Goal: Book appointment/travel/reservation

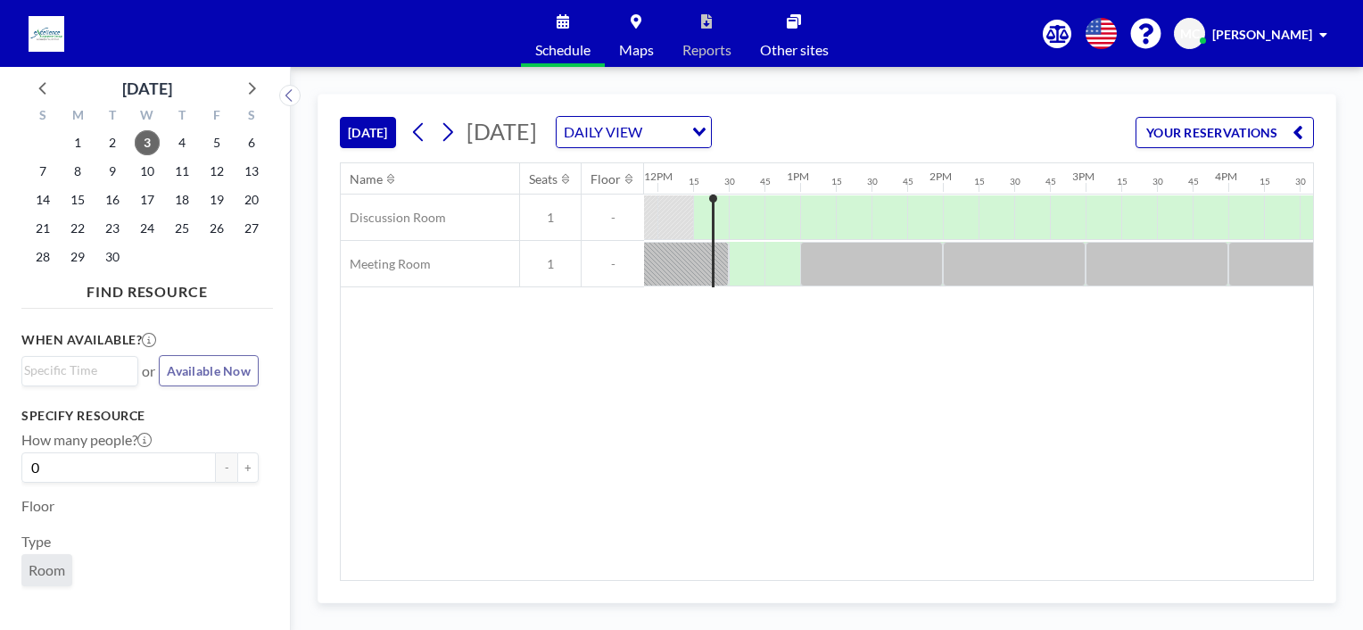
scroll to position [0, 1713]
click at [451, 128] on icon at bounding box center [448, 132] width 10 height 19
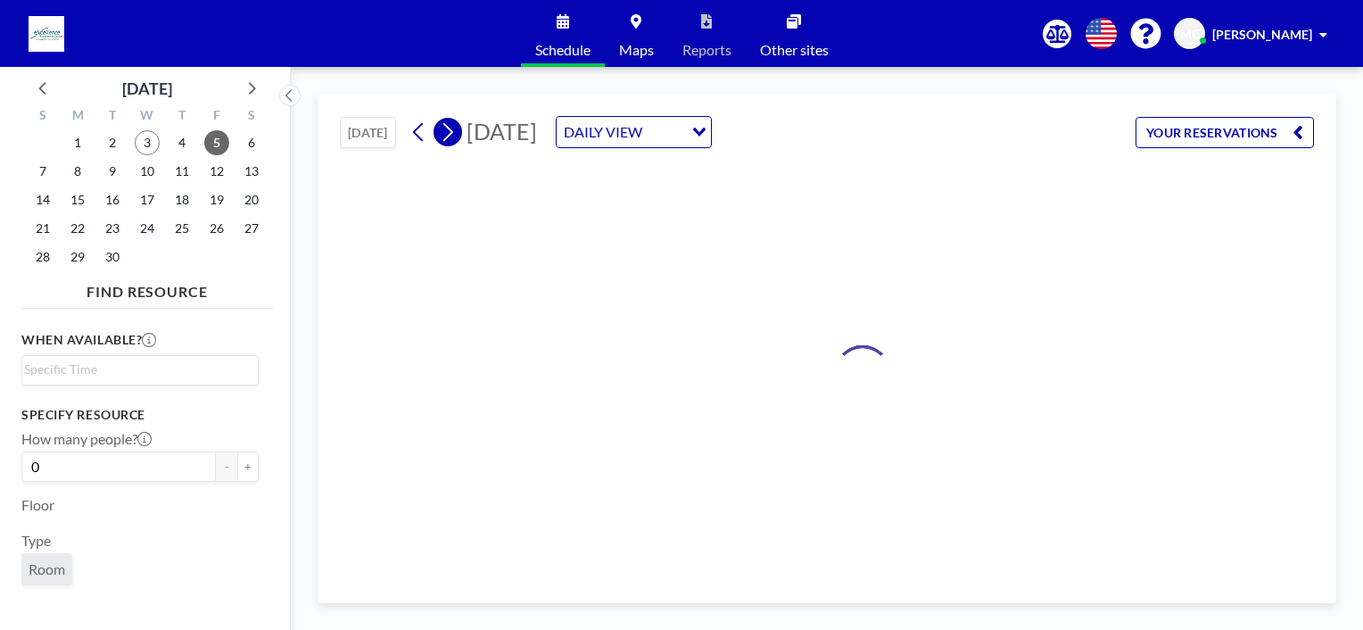
click at [451, 128] on icon at bounding box center [448, 132] width 10 height 19
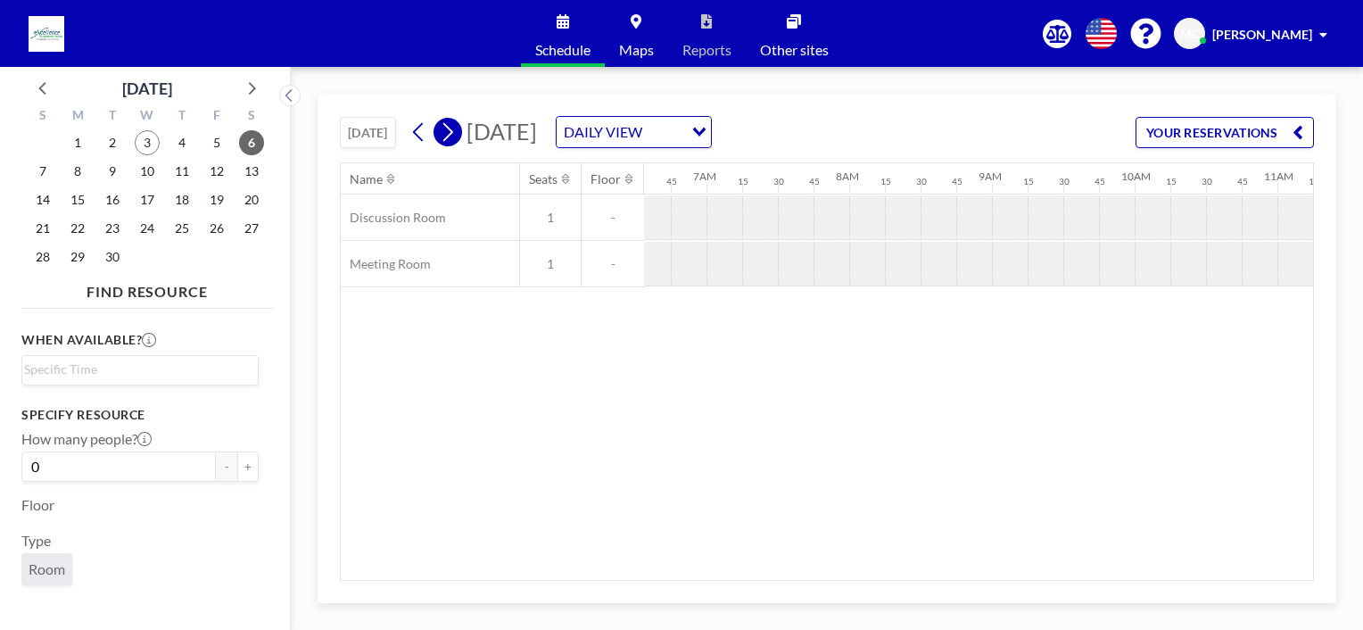
scroll to position [0, 1081]
click at [451, 128] on icon at bounding box center [448, 132] width 10 height 19
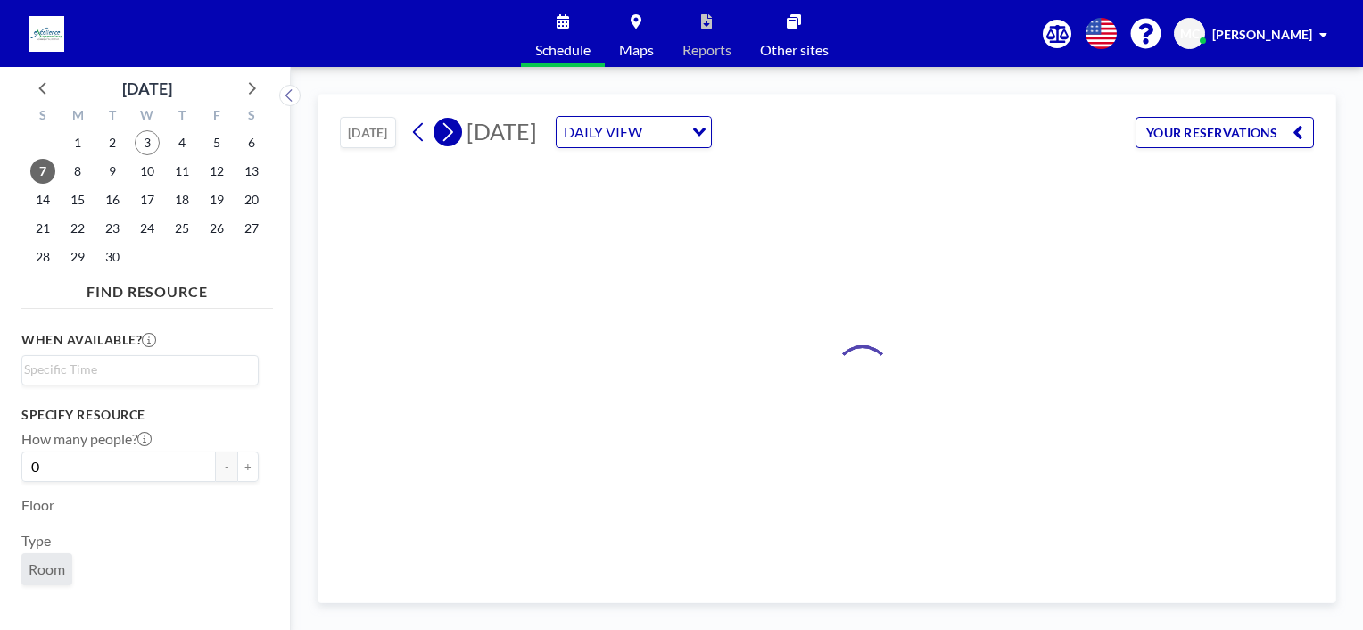
click at [451, 128] on icon at bounding box center [448, 132] width 10 height 19
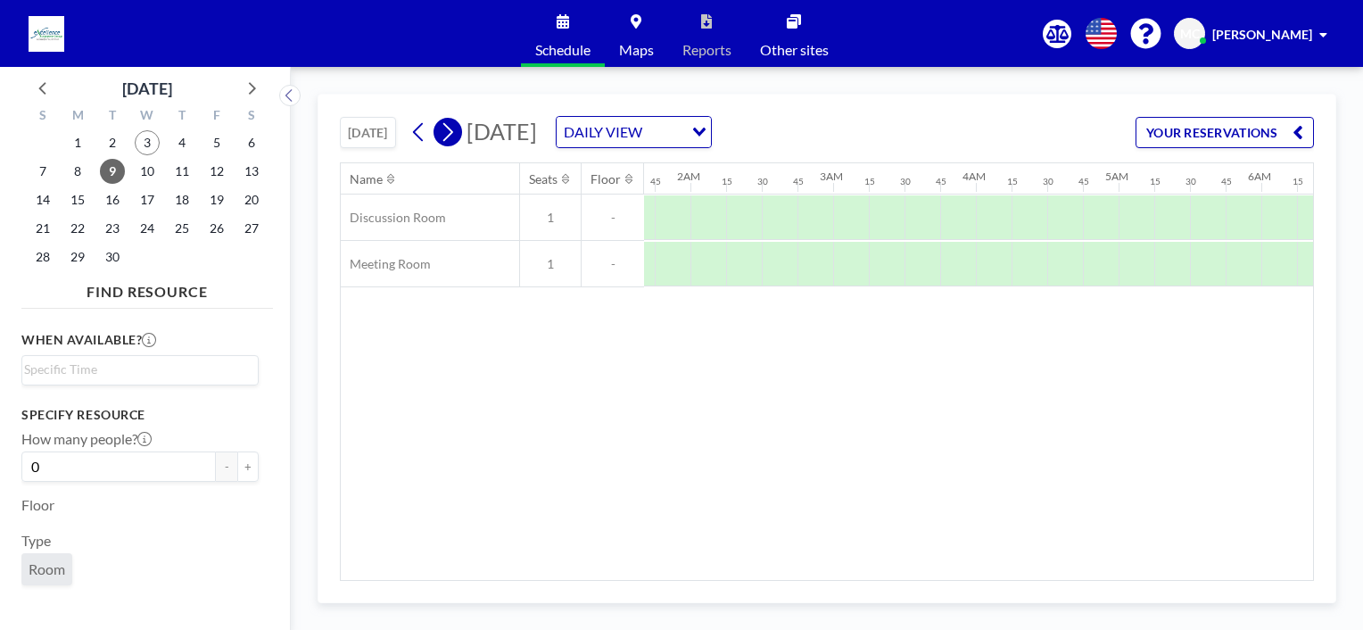
click at [451, 128] on icon at bounding box center [448, 132] width 10 height 19
click at [344, 579] on div "Name Seats Floor 12AM 15 30 45 1AM 15 30 45 2AM 15 30 45 3AM 15 30 45 4AM 15 30…" at bounding box center [827, 371] width 973 height 417
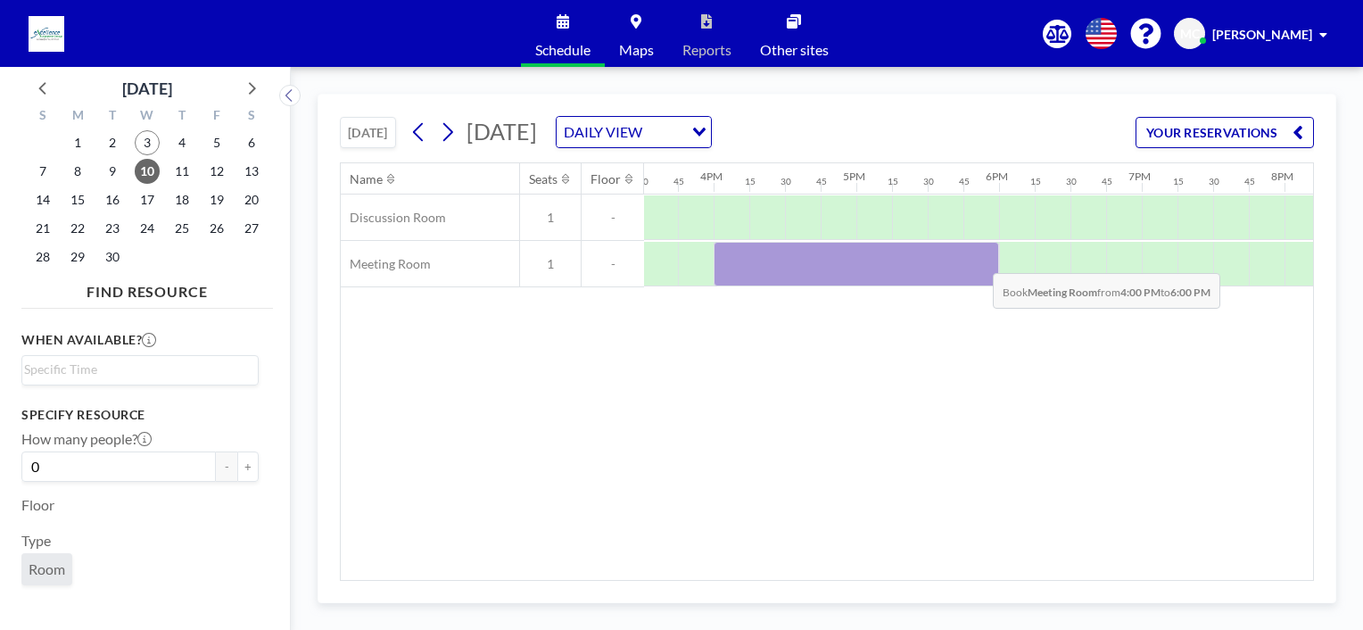
drag, startPoint x: 731, startPoint y: 241, endPoint x: 979, endPoint y: 259, distance: 248.7
click at [979, 259] on div at bounding box center [857, 264] width 286 height 45
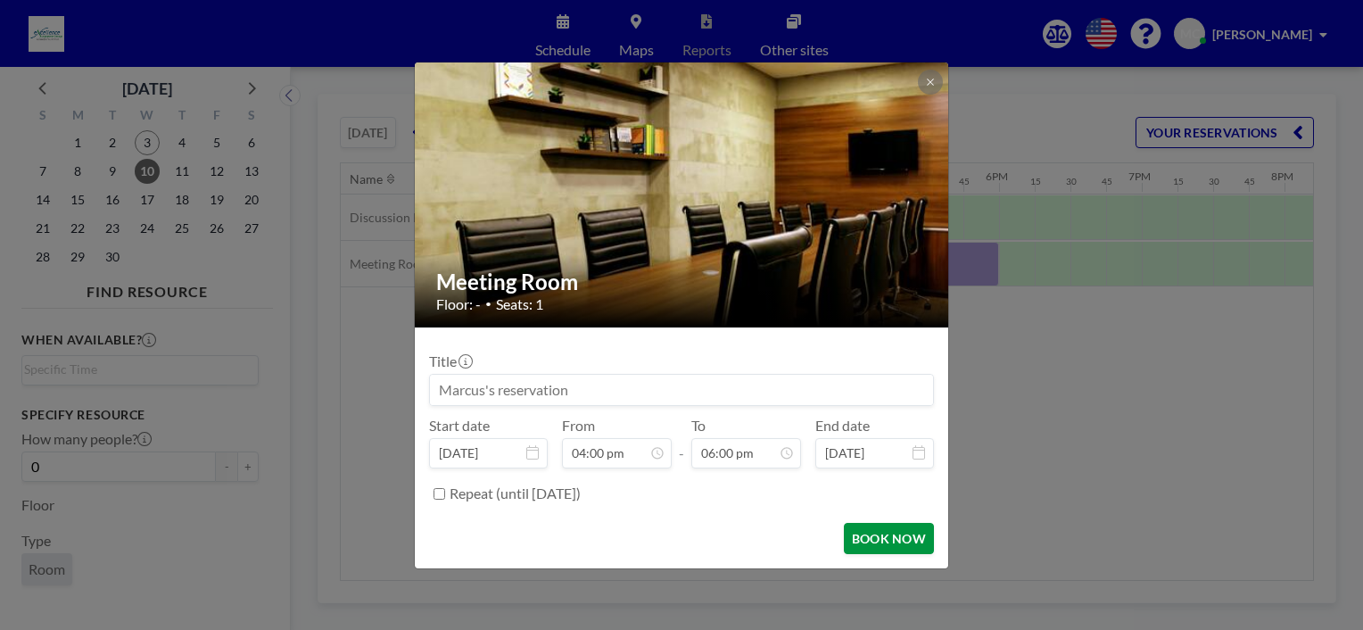
click at [902, 538] on button "BOOK NOW" at bounding box center [889, 538] width 90 height 31
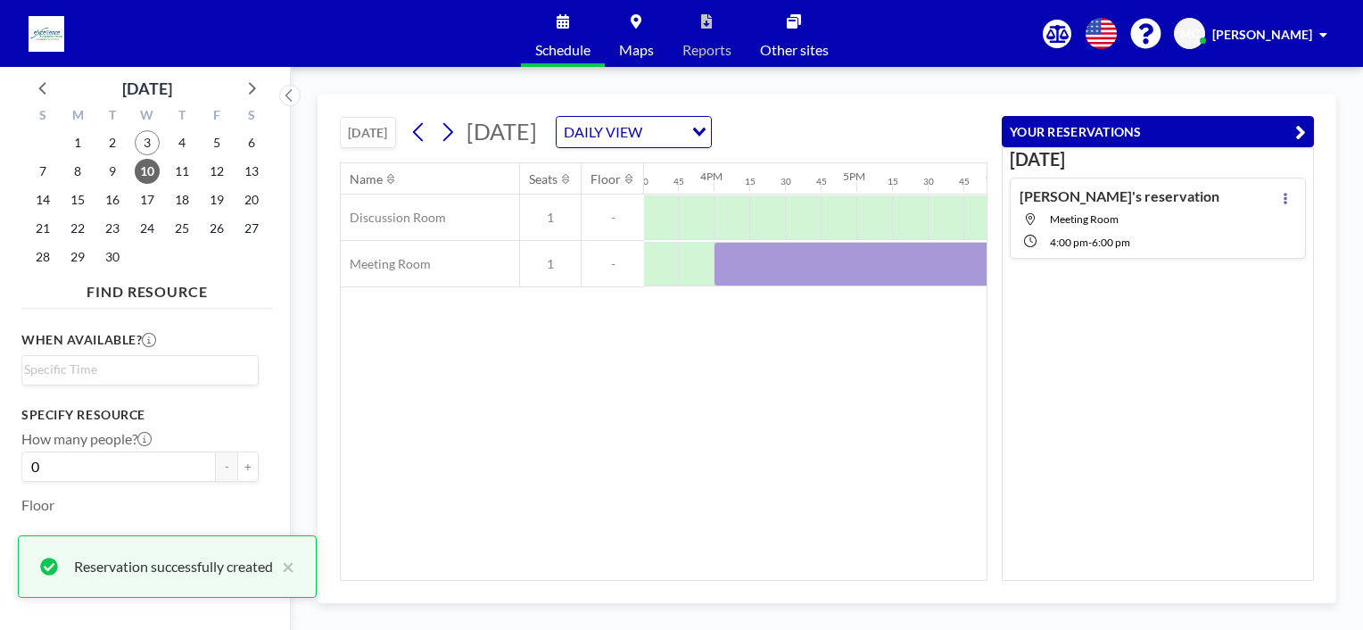
click at [1310, 131] on button "YOUR RESERVATIONS" at bounding box center [1158, 131] width 312 height 31
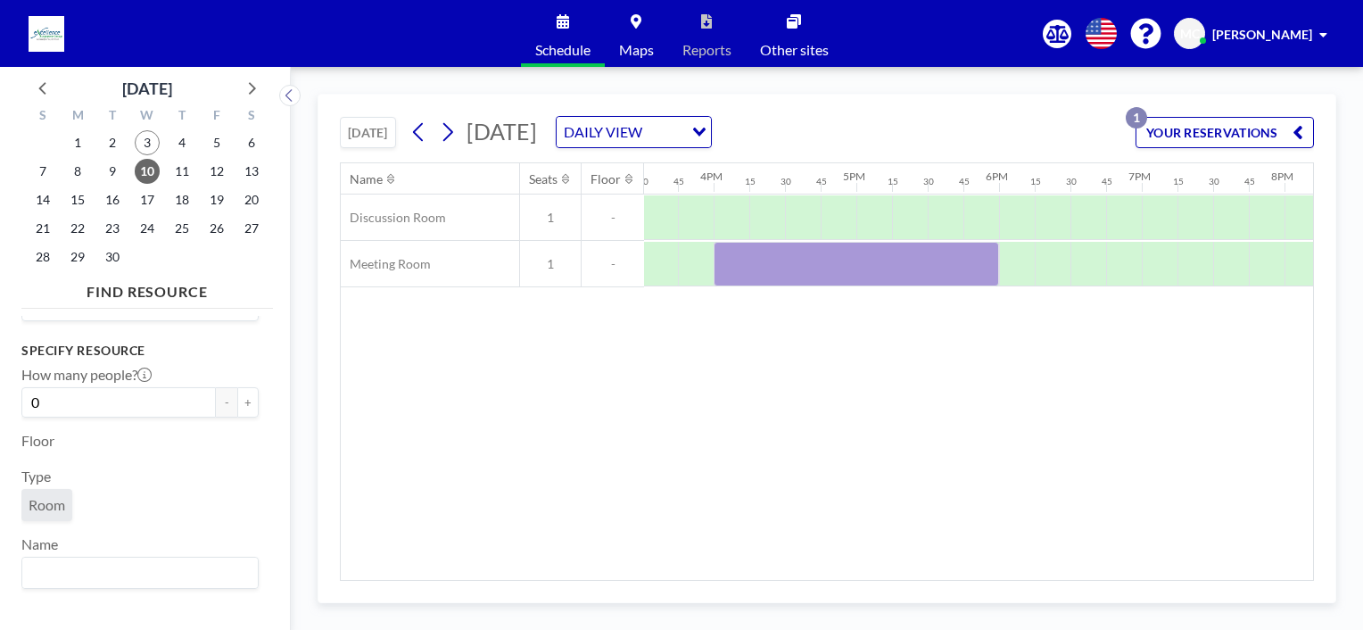
scroll to position [0, 0]
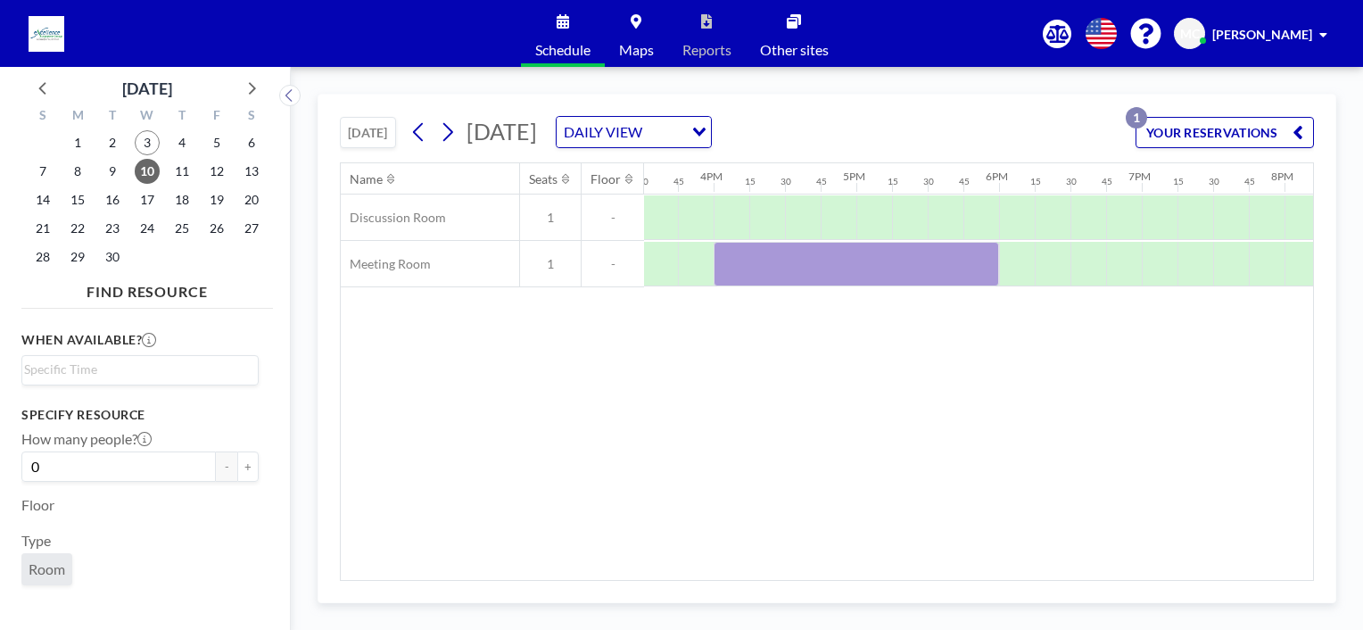
click at [1324, 33] on span at bounding box center [1324, 35] width 8 height 12
click at [821, 424] on div "Name Seats Floor 12AM 15 30 45 1AM 15 30 45 2AM 15 30 45 3AM 15 30 45 4AM 15 30…" at bounding box center [827, 371] width 973 height 417
click at [711, 117] on div "DAILY VIEW Loading..." at bounding box center [634, 132] width 154 height 30
click at [850, 192] on li "WEEKLY VIEW" at bounding box center [886, 189] width 153 height 26
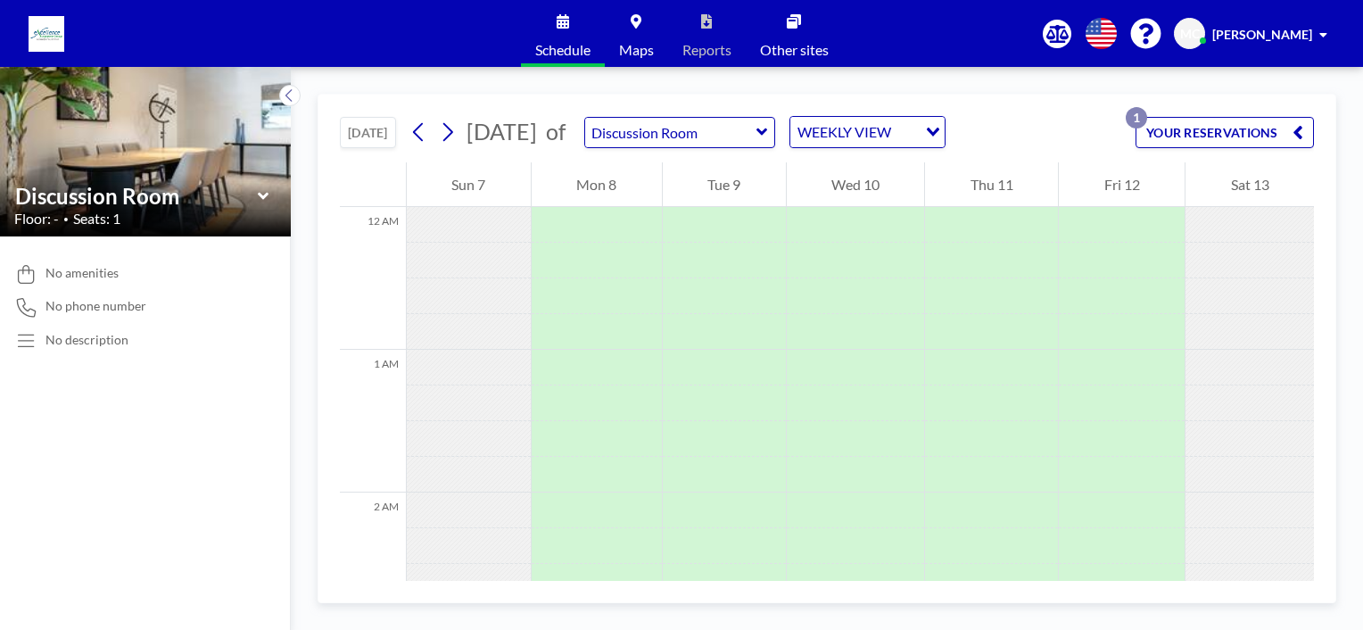
click at [945, 123] on div "Loading..." at bounding box center [931, 130] width 28 height 27
click at [985, 153] on li "DAILY VIEW" at bounding box center [958, 163] width 153 height 26
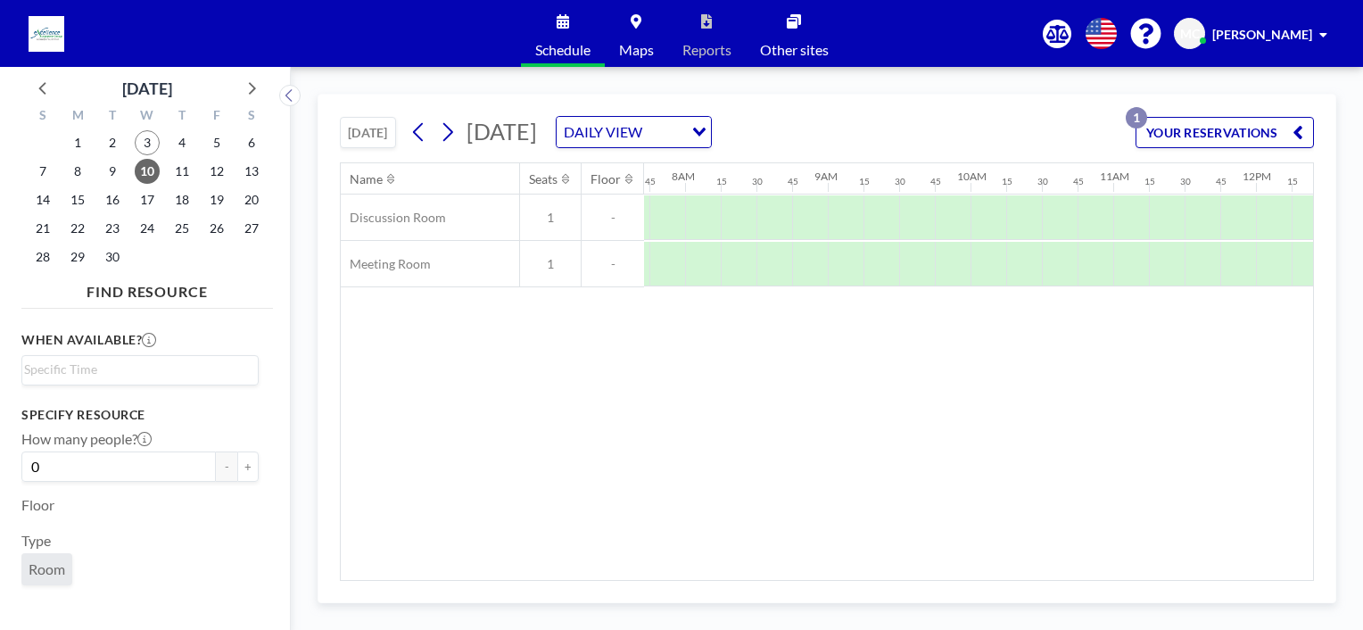
scroll to position [0, 1106]
click at [1290, 130] on button "YOUR RESERVATIONS 1" at bounding box center [1225, 132] width 178 height 31
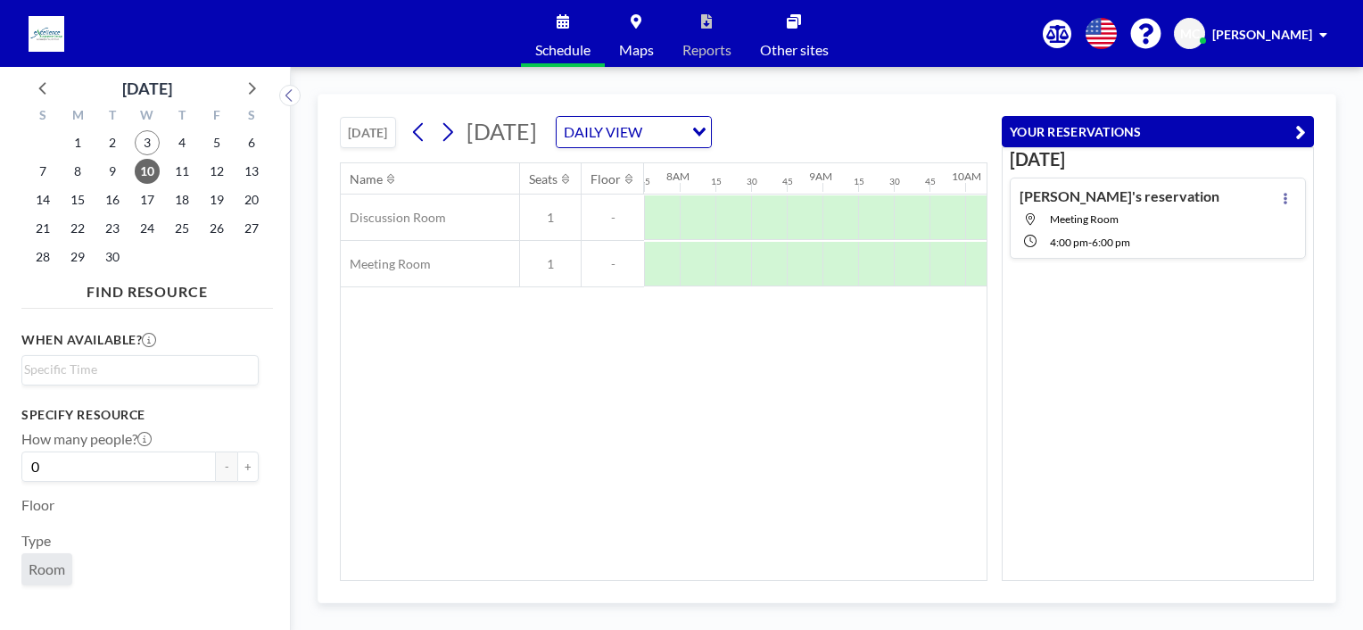
click at [1304, 130] on icon "button" at bounding box center [1301, 131] width 11 height 21
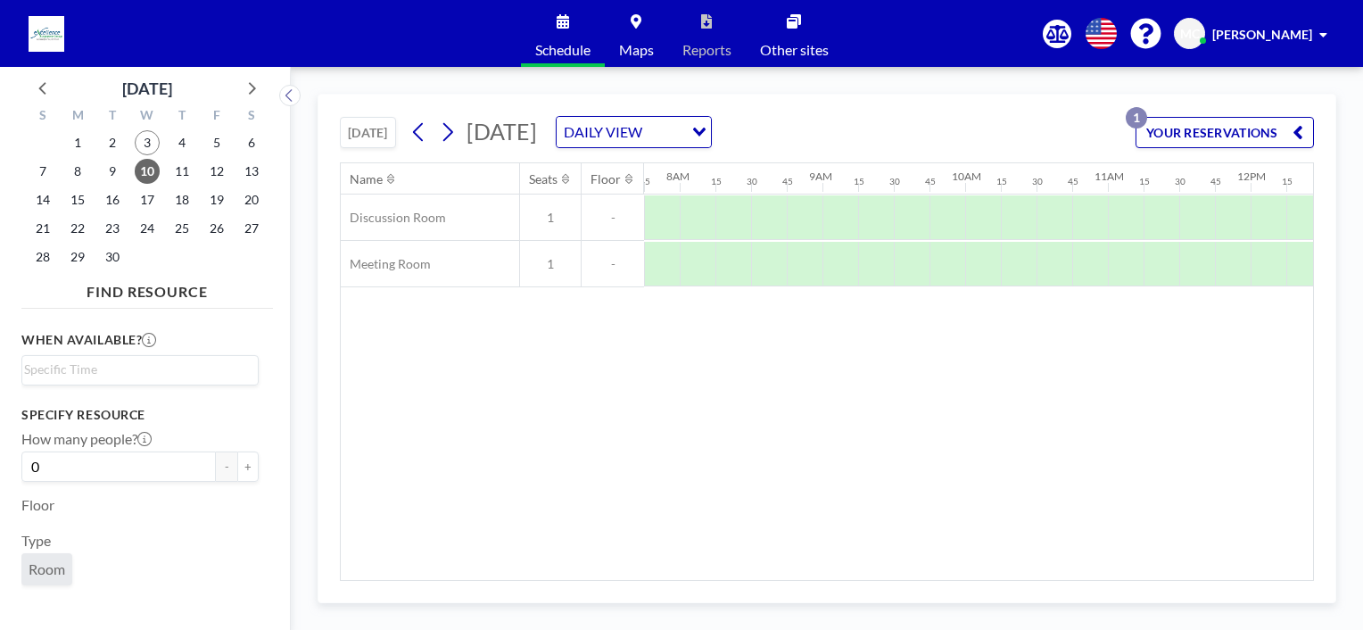
click at [377, 135] on button "[DATE]" at bounding box center [368, 132] width 56 height 31
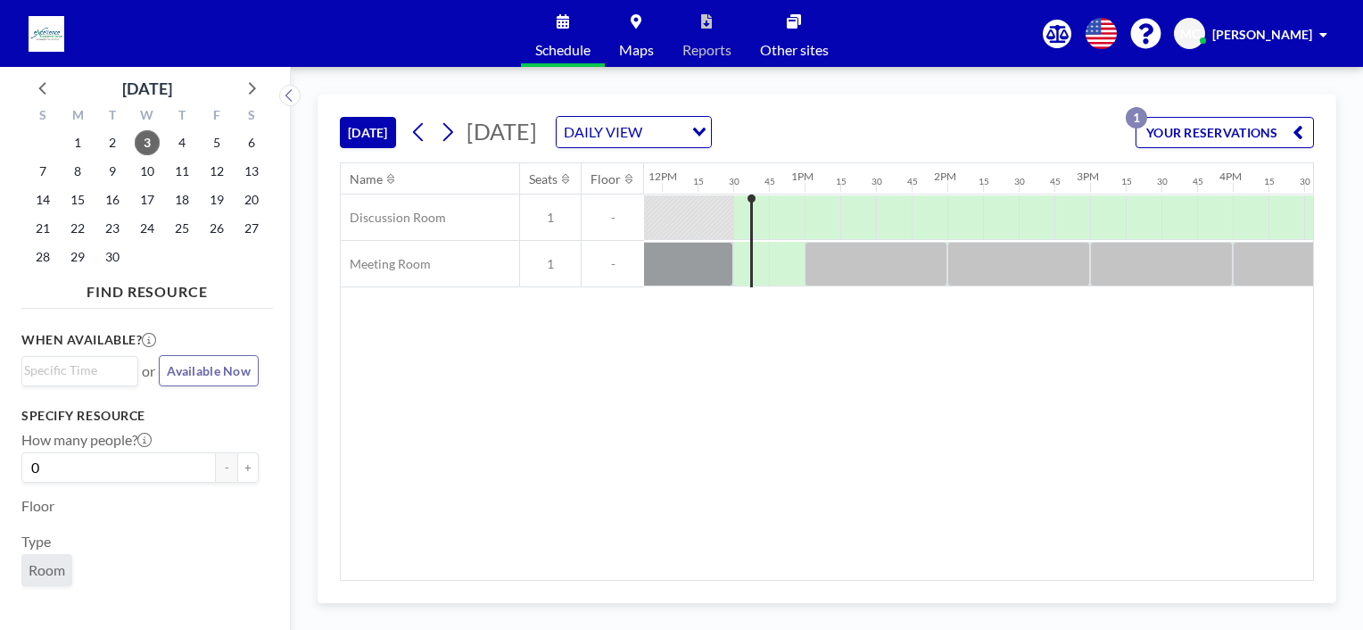
scroll to position [0, 1713]
